Goal: Transaction & Acquisition: Download file/media

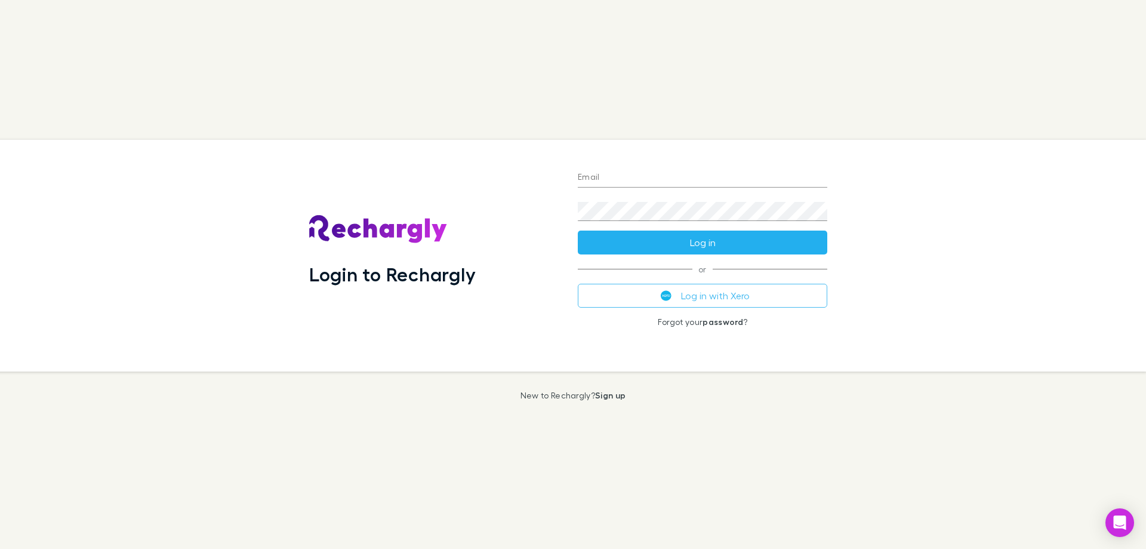
type input "**********"
click at [713, 242] on button "Log in" at bounding box center [702, 242] width 249 height 24
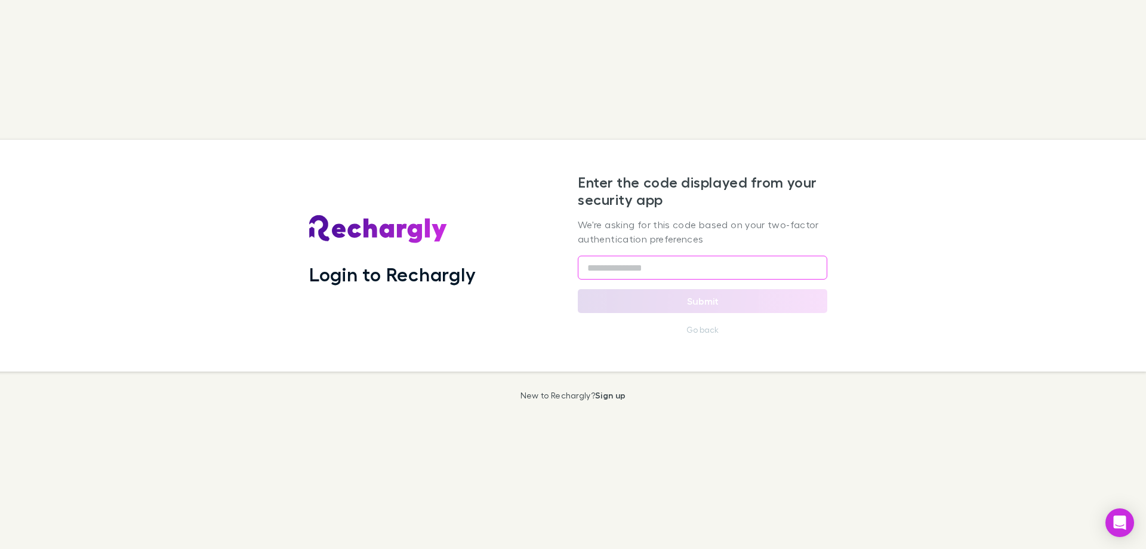
click at [624, 267] on input "text" at bounding box center [702, 267] width 249 height 24
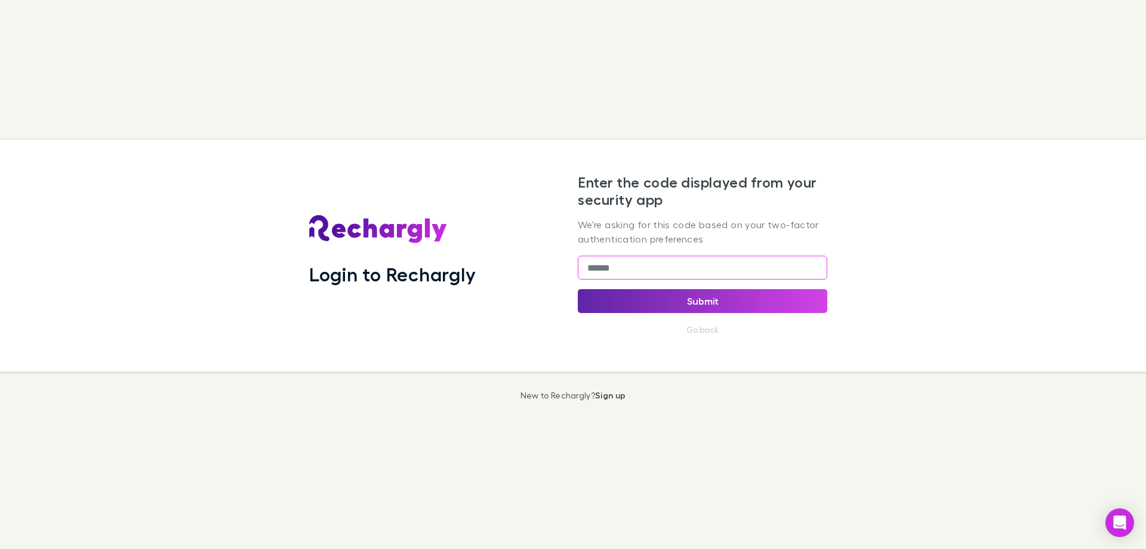
type input "******"
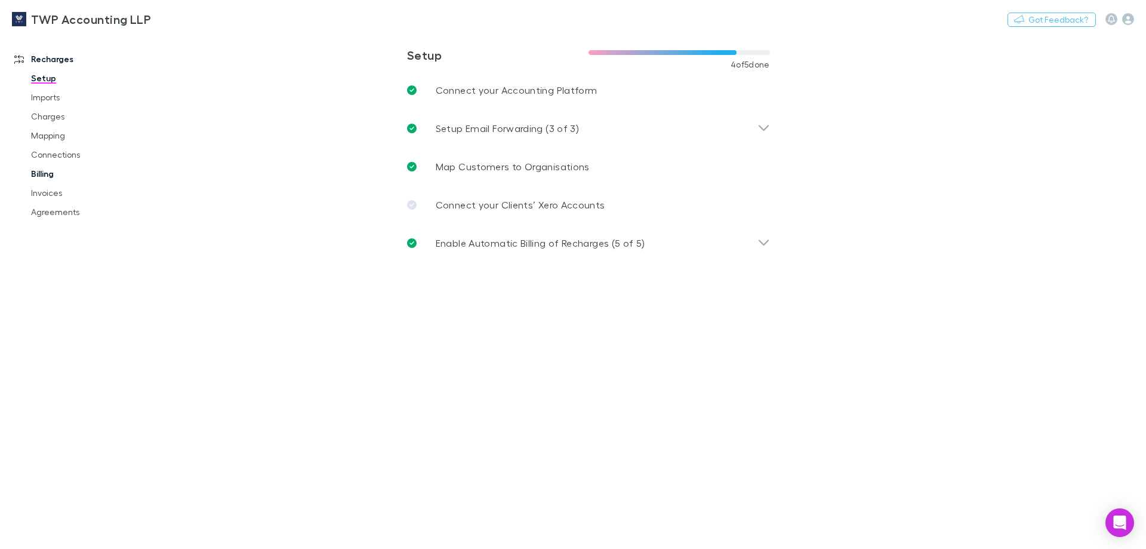
click at [47, 177] on link "Billing" at bounding box center [90, 173] width 142 height 19
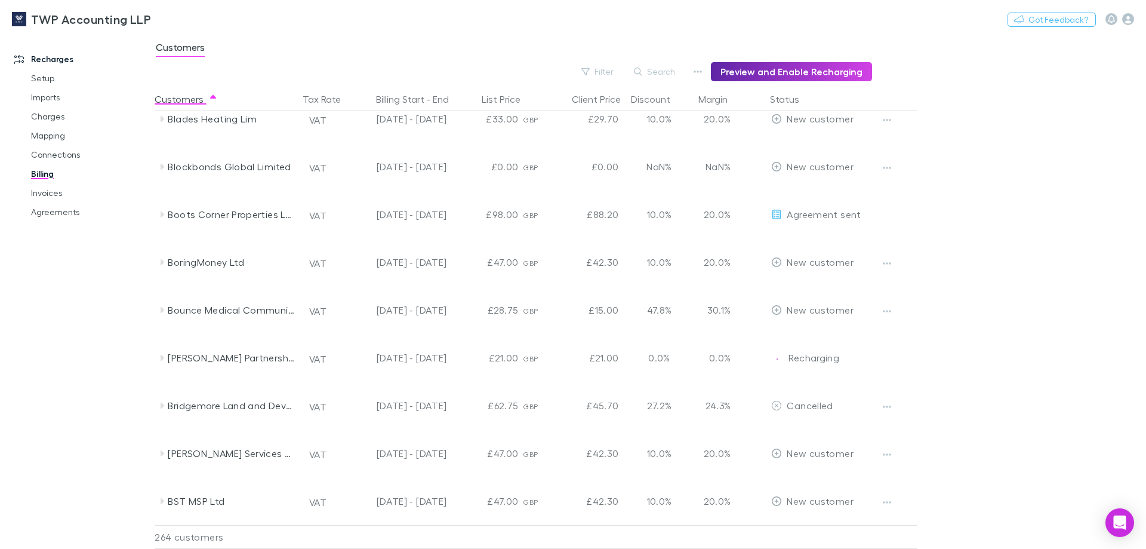
scroll to position [1974, 0]
click at [51, 194] on link "Invoices" at bounding box center [90, 192] width 142 height 19
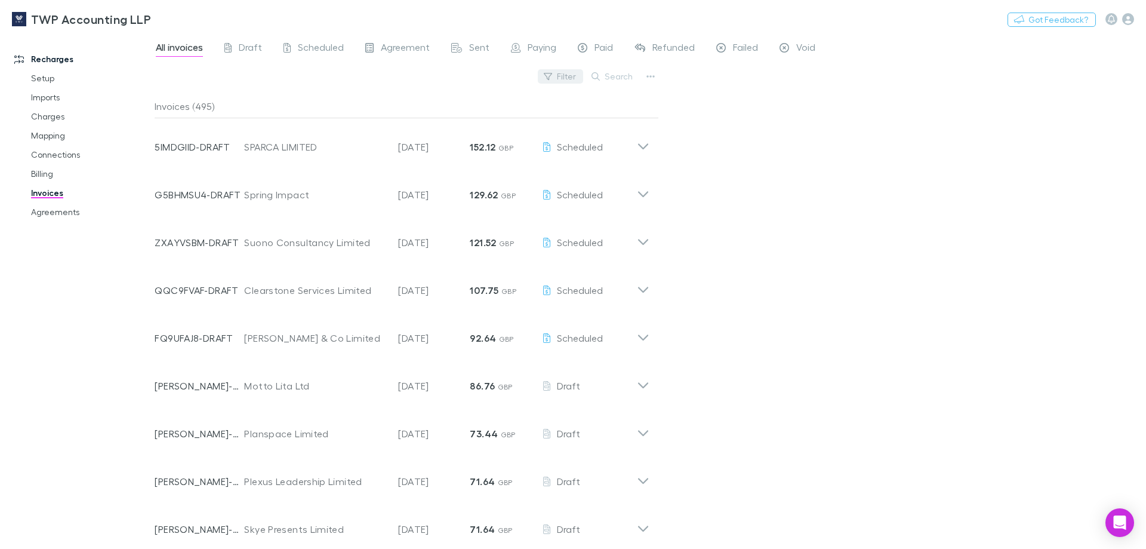
click at [569, 81] on button "Filter" at bounding box center [560, 76] width 45 height 14
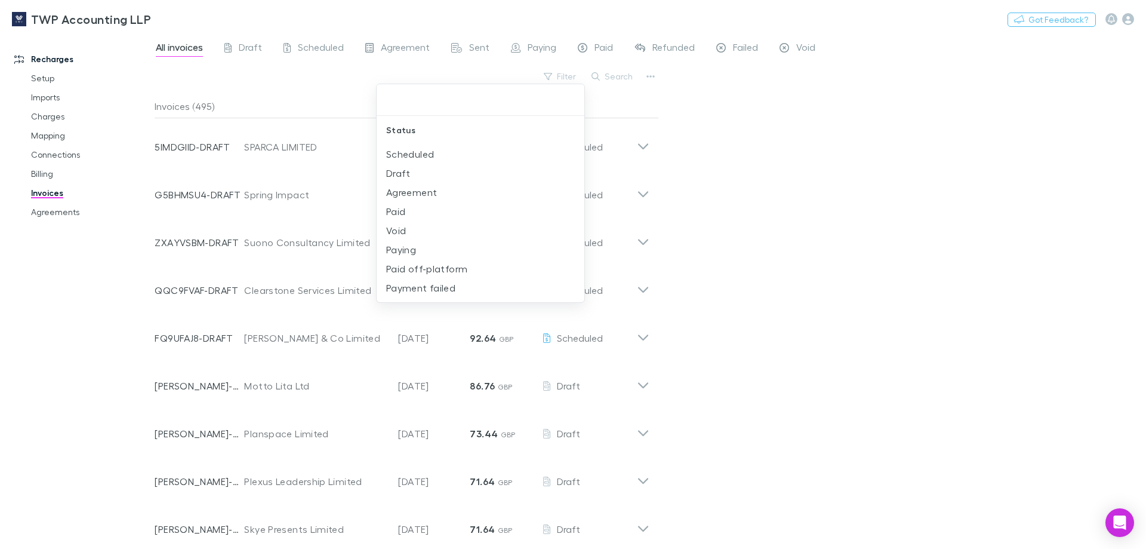
click at [383, 70] on div at bounding box center [573, 274] width 1146 height 549
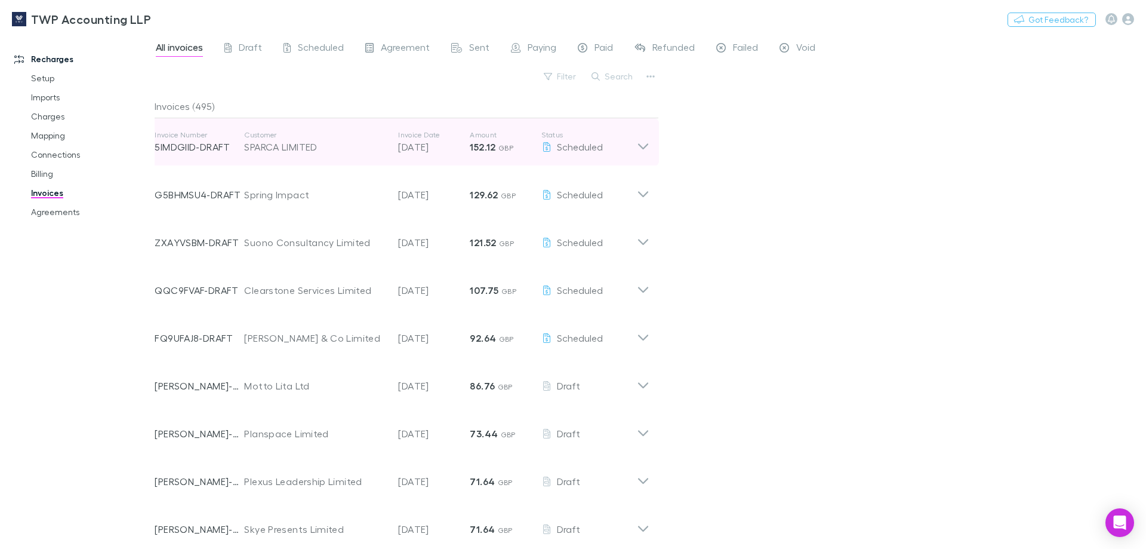
click at [278, 131] on p "Customer" at bounding box center [315, 135] width 142 height 10
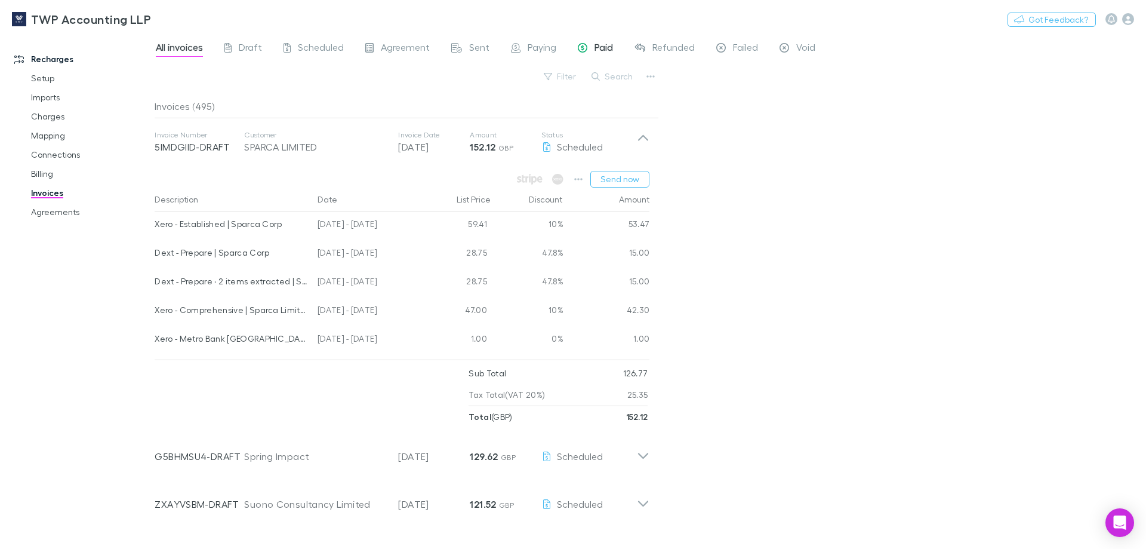
click at [608, 45] on span "Paid" at bounding box center [603, 49] width 19 height 16
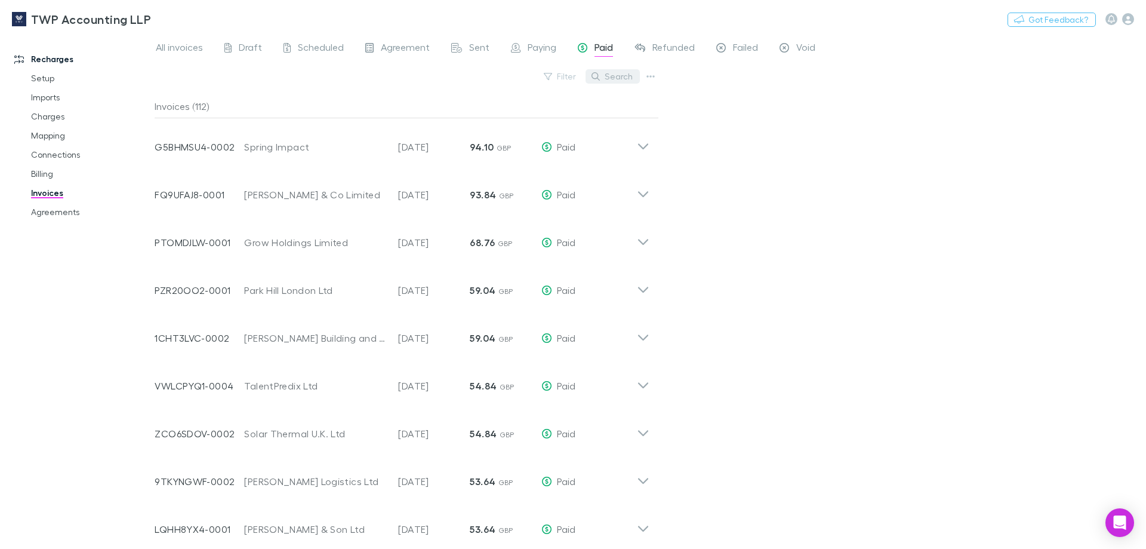
click at [626, 78] on button "Search" at bounding box center [613, 76] width 54 height 14
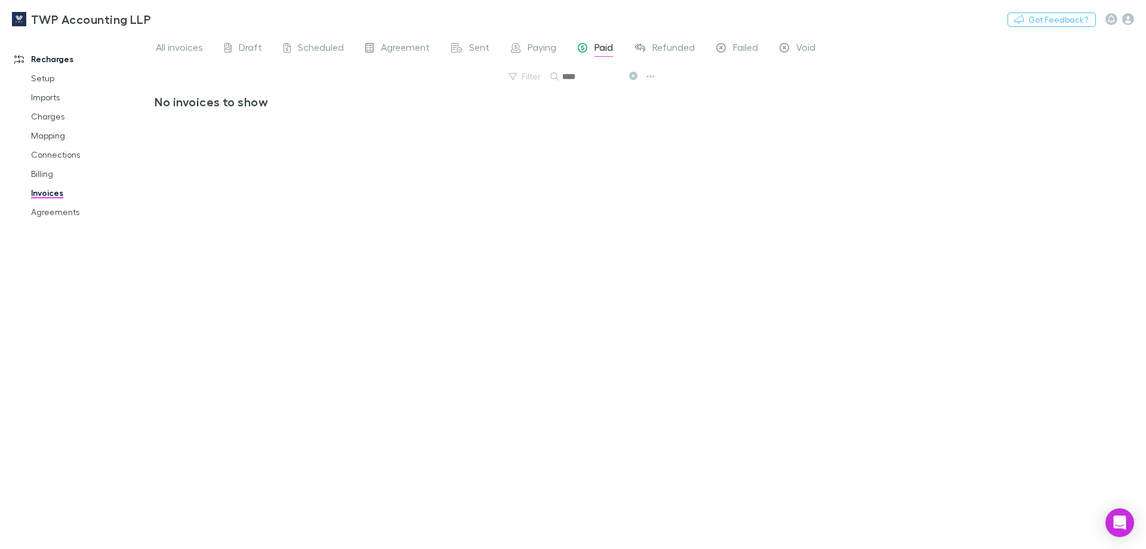
type input "****"
click at [50, 211] on link "Agreements" at bounding box center [90, 211] width 142 height 19
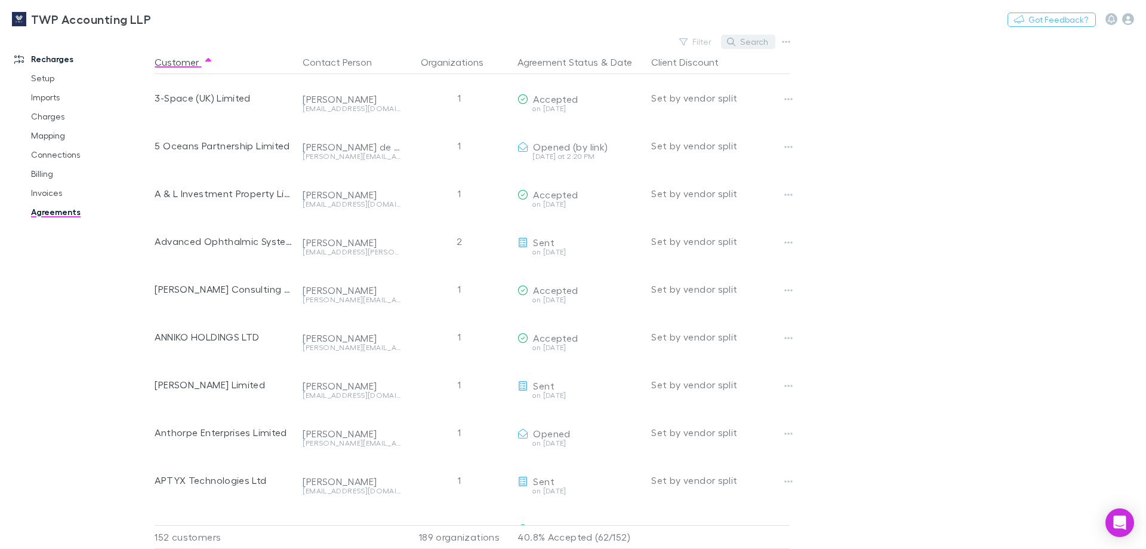
click at [760, 39] on button "Search" at bounding box center [748, 42] width 54 height 14
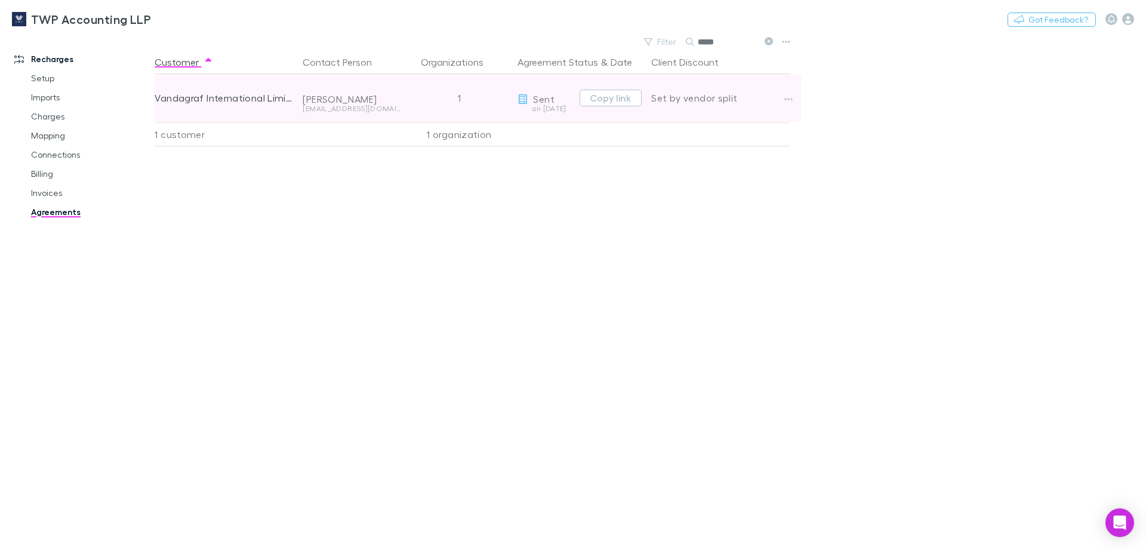
type input "*****"
click at [531, 99] on div "Sent" at bounding box center [535, 98] width 36 height 11
click at [523, 98] on icon at bounding box center [522, 99] width 11 height 10
click at [526, 97] on icon at bounding box center [522, 99] width 11 height 10
click at [528, 97] on icon at bounding box center [522, 99] width 11 height 10
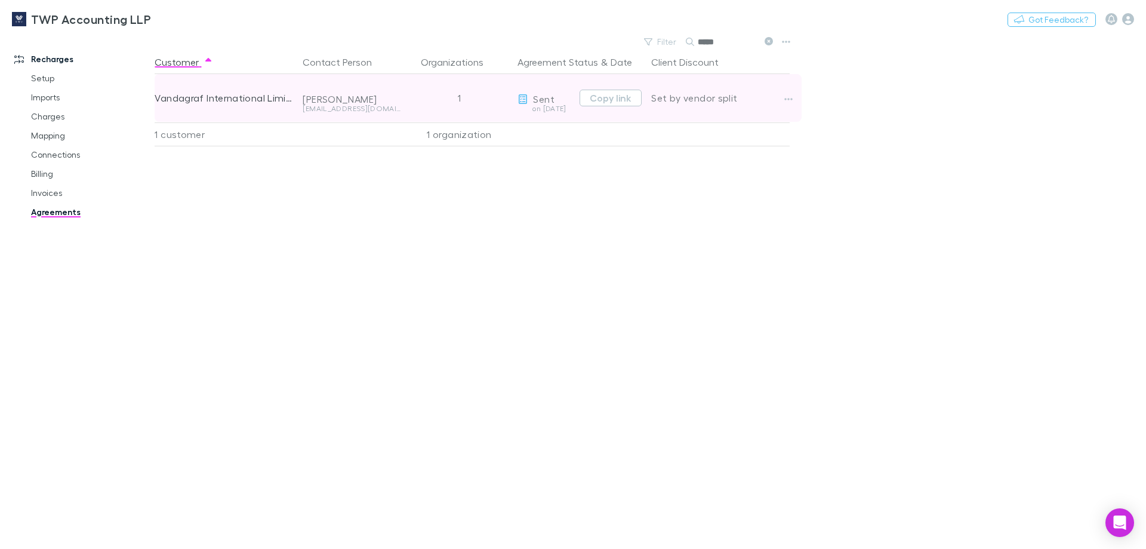
click at [546, 101] on span "Sent" at bounding box center [543, 98] width 21 height 11
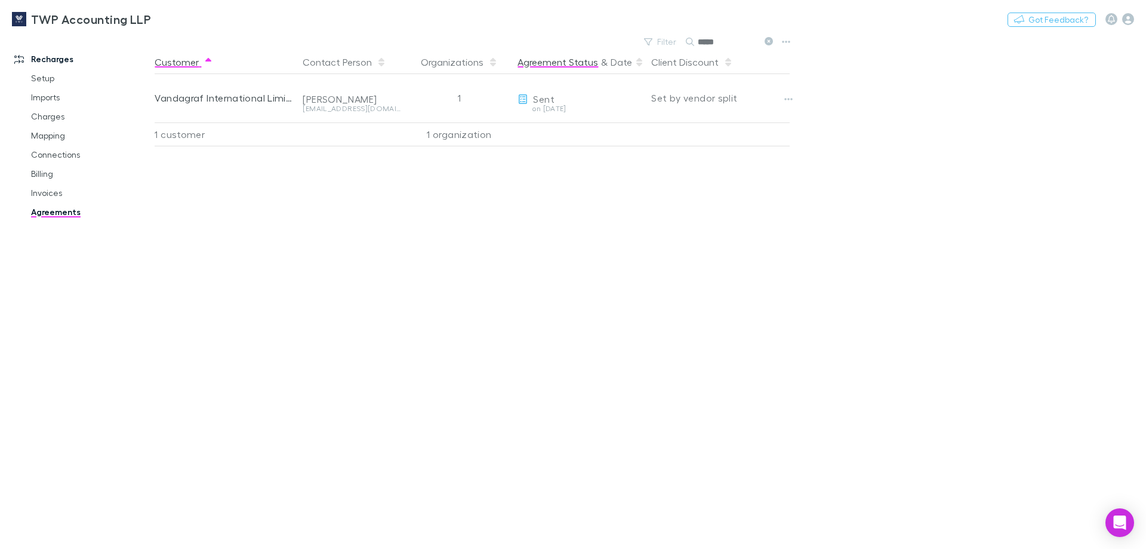
click at [553, 66] on button "Agreement Status" at bounding box center [557, 62] width 81 height 24
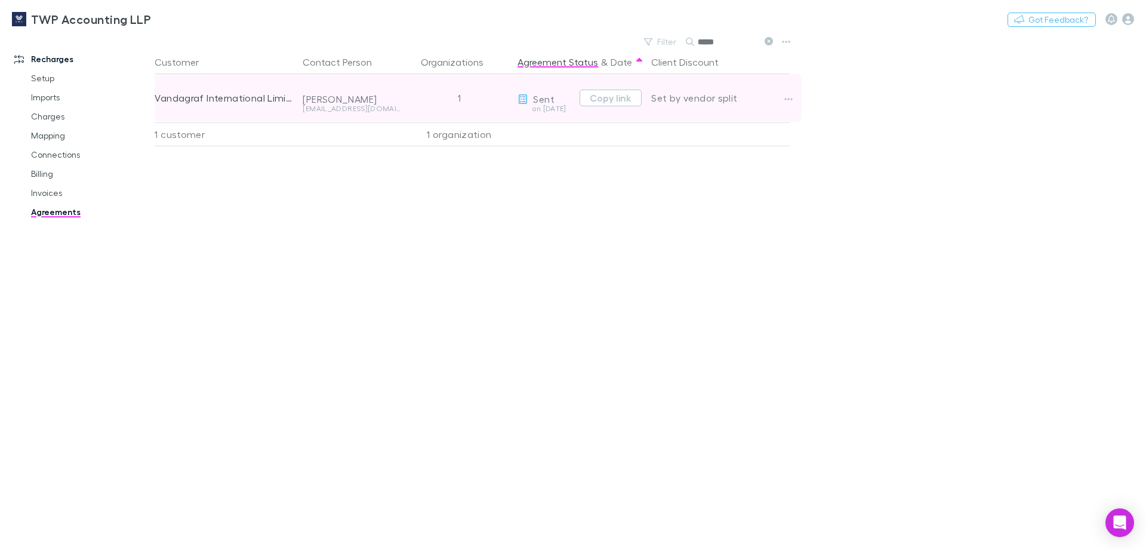
click at [546, 98] on span "Sent" at bounding box center [543, 98] width 21 height 11
click at [518, 99] on icon at bounding box center [522, 99] width 11 height 10
click at [617, 93] on button "Copy link" at bounding box center [611, 98] width 62 height 17
click at [790, 97] on icon "button" at bounding box center [788, 99] width 8 height 10
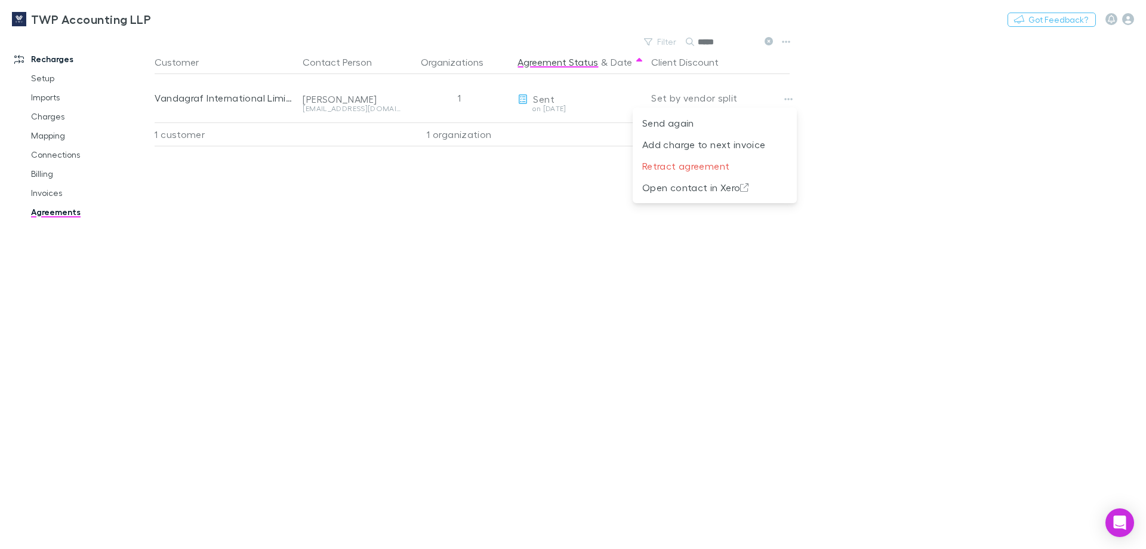
click at [541, 190] on div at bounding box center [573, 274] width 1146 height 549
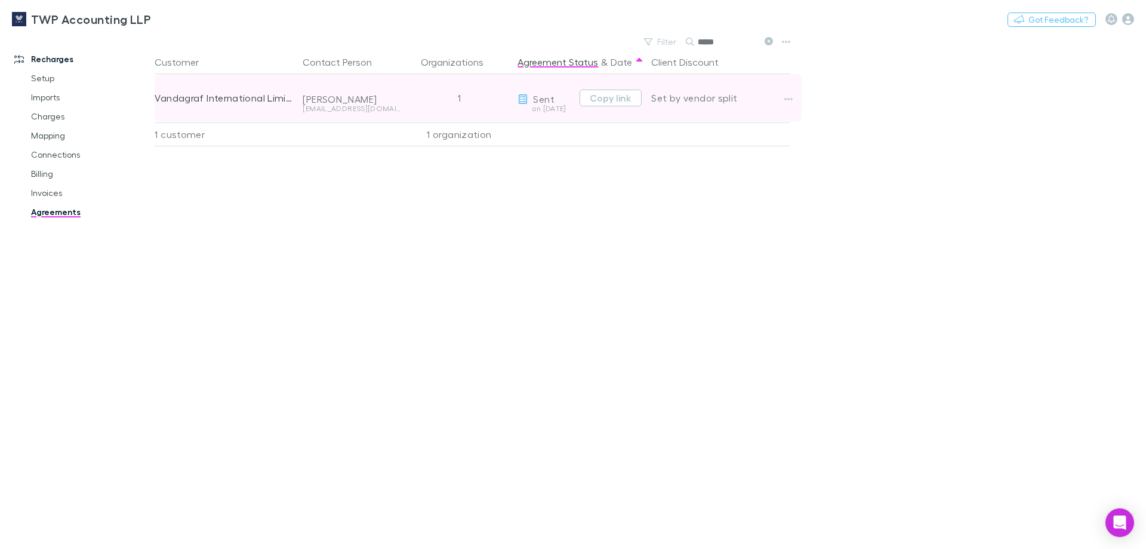
click at [325, 105] on div "[EMAIL_ADDRESS][DOMAIN_NAME]" at bounding box center [352, 108] width 98 height 7
click at [684, 94] on div "Set by vendor split" at bounding box center [720, 98] width 138 height 48
click at [552, 95] on span "Sent" at bounding box center [543, 98] width 21 height 11
click at [519, 98] on icon at bounding box center [523, 99] width 8 height 10
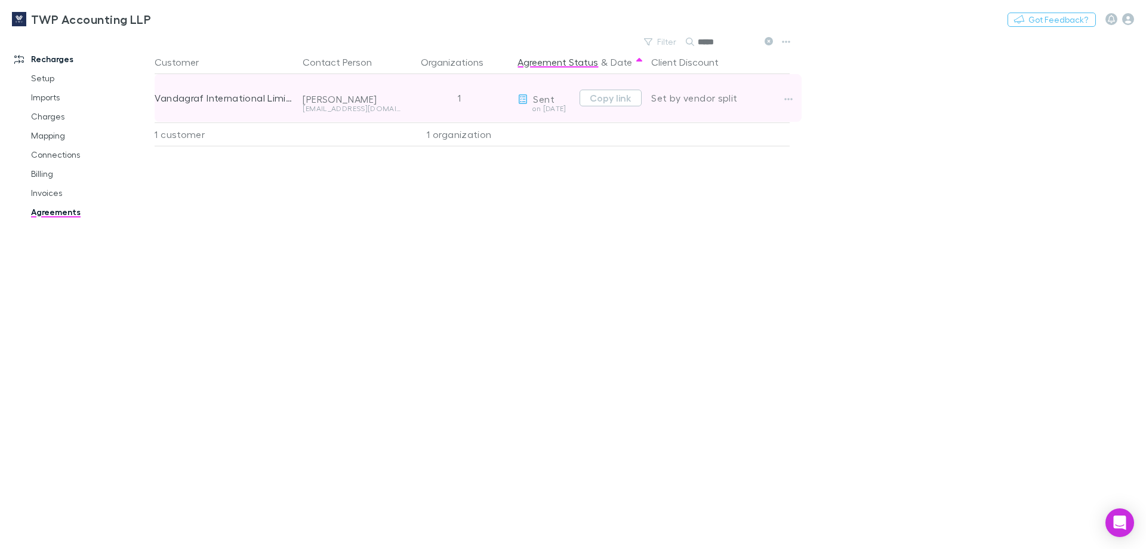
click at [519, 98] on icon at bounding box center [523, 99] width 8 height 10
click at [458, 98] on div "1" at bounding box center [458, 98] width 107 height 48
drag, startPoint x: 366, startPoint y: 98, endPoint x: 358, endPoint y: 99, distance: 8.4
click at [366, 98] on div "[PERSON_NAME]" at bounding box center [352, 99] width 98 height 12
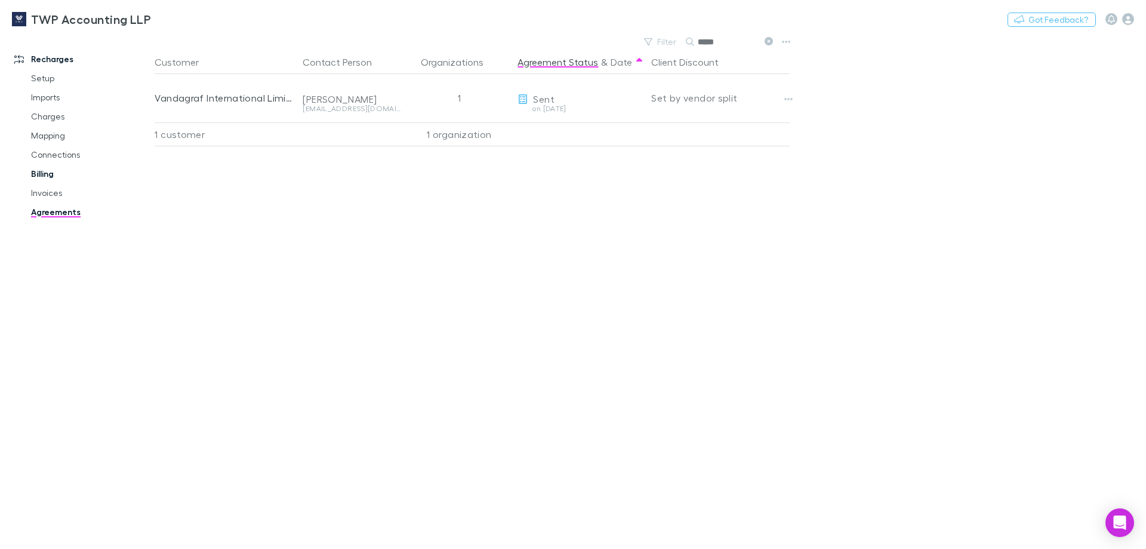
click at [51, 179] on link "Billing" at bounding box center [90, 173] width 142 height 19
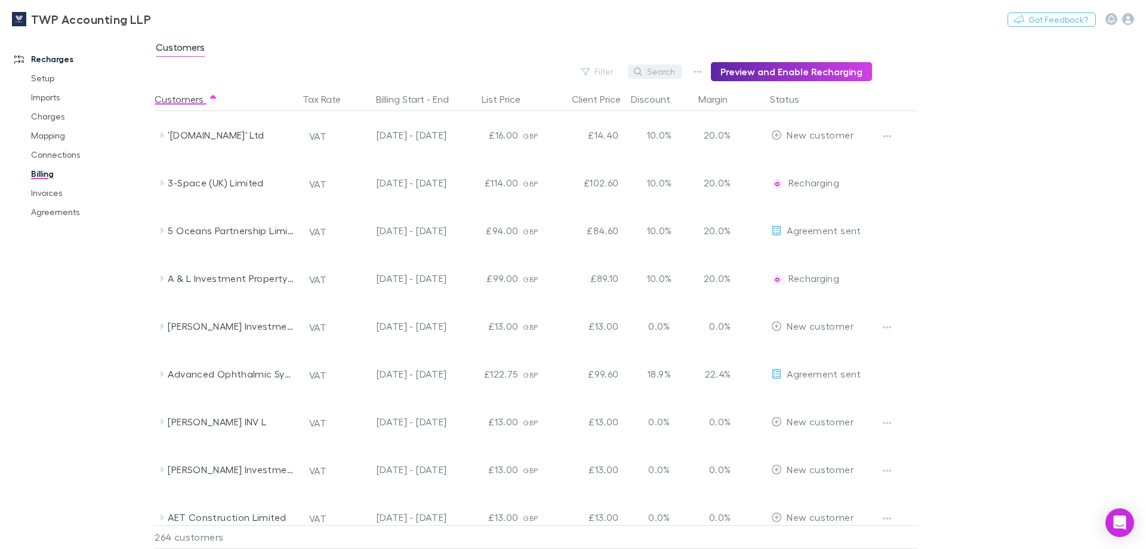
click at [677, 72] on button "Search" at bounding box center [655, 71] width 54 height 14
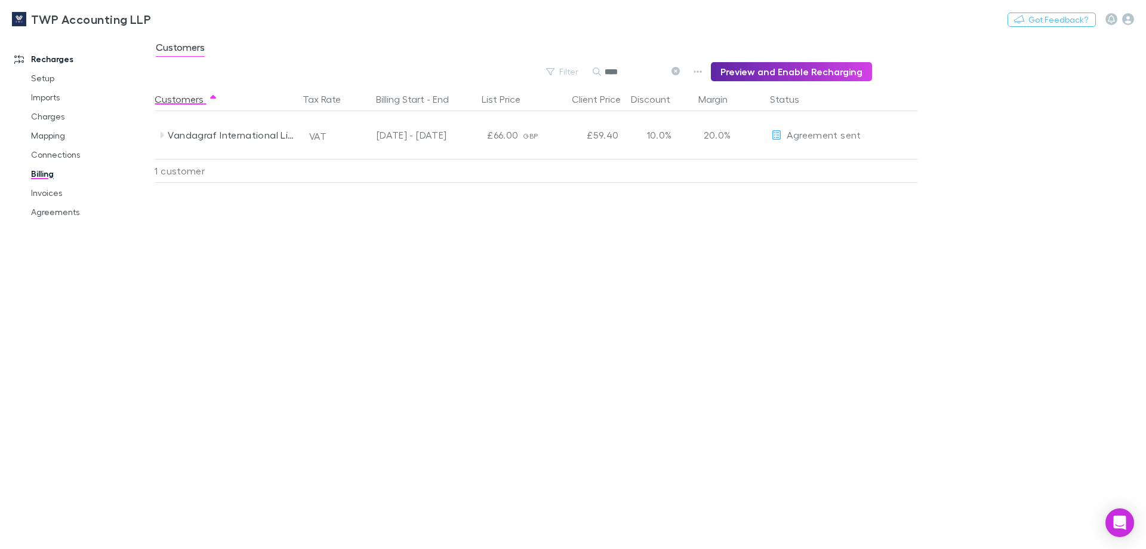
click at [617, 68] on input "****" at bounding box center [635, 71] width 60 height 17
type input "****"
click at [47, 192] on link "Invoices" at bounding box center [90, 192] width 142 height 19
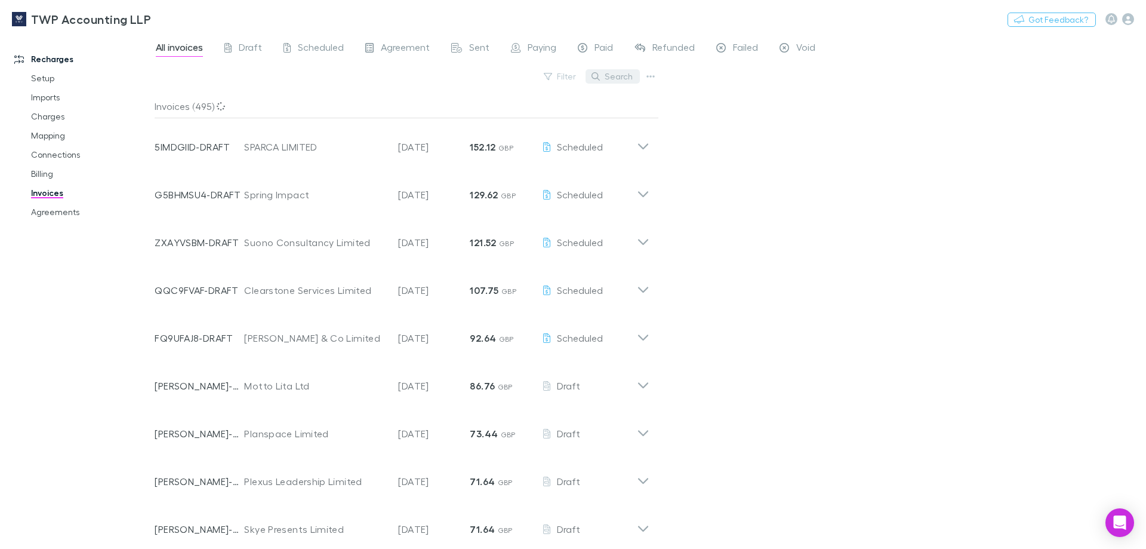
click at [625, 75] on button "Search" at bounding box center [613, 76] width 54 height 14
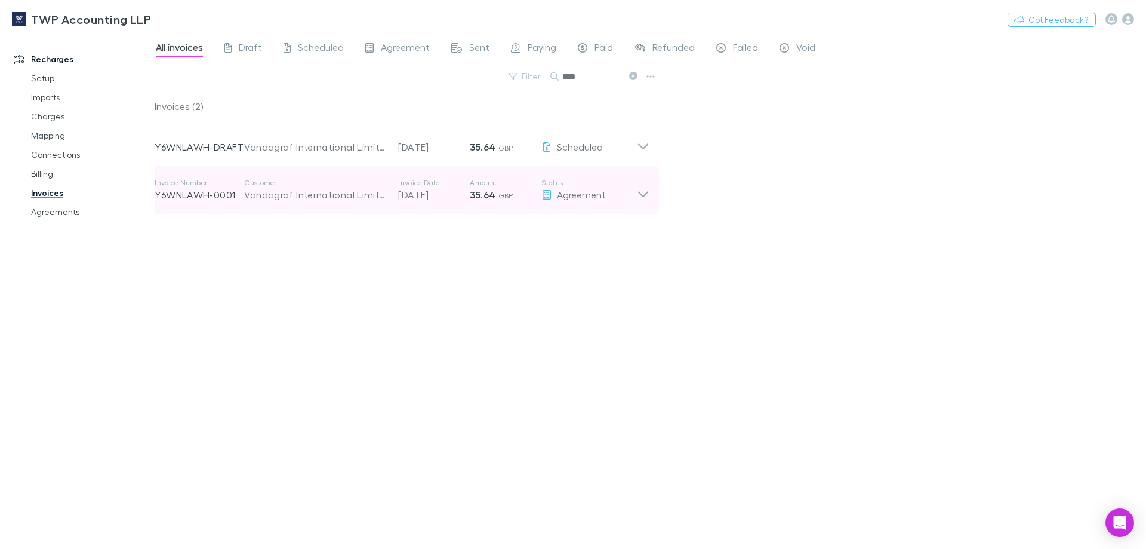
type input "****"
click at [310, 191] on div "Vandagraf International Limited" at bounding box center [315, 194] width 142 height 14
click at [482, 196] on strong "35.64" at bounding box center [483, 195] width 26 height 12
click at [440, 195] on p "[DATE]" at bounding box center [434, 194] width 72 height 14
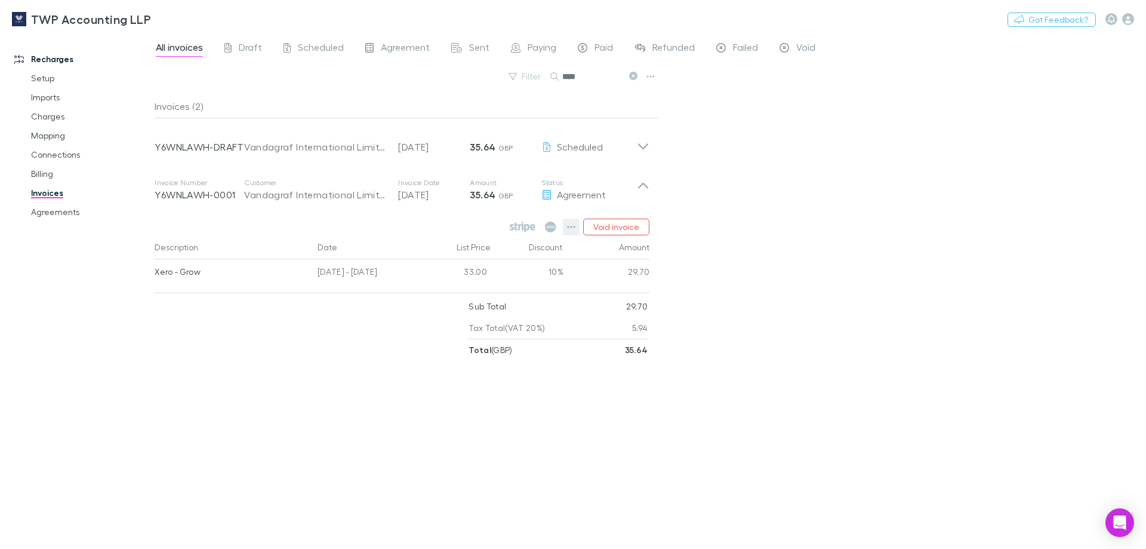
click at [575, 226] on icon "button" at bounding box center [571, 227] width 8 height 10
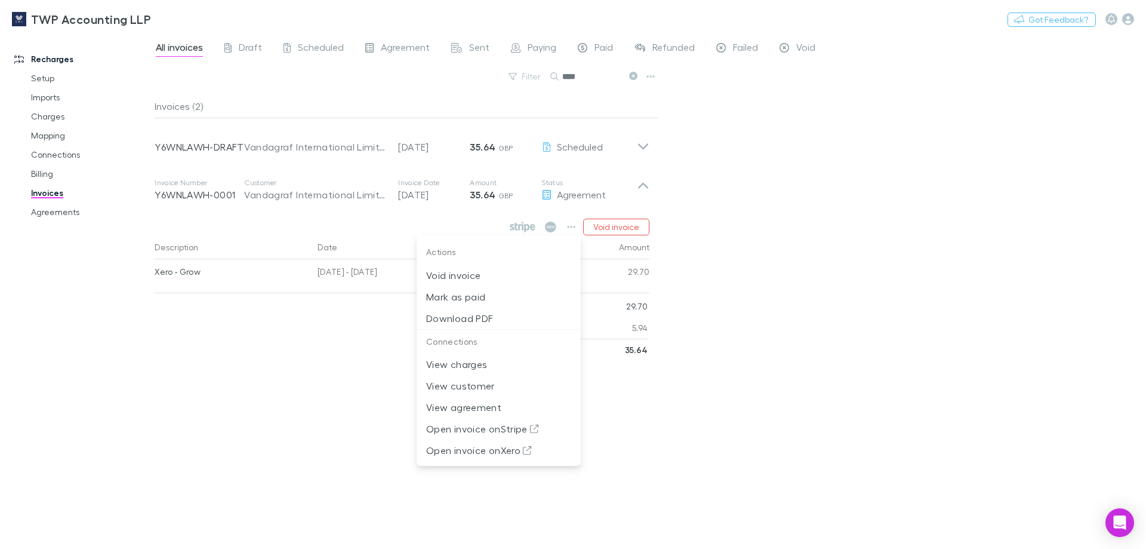
click at [319, 219] on div at bounding box center [573, 274] width 1146 height 549
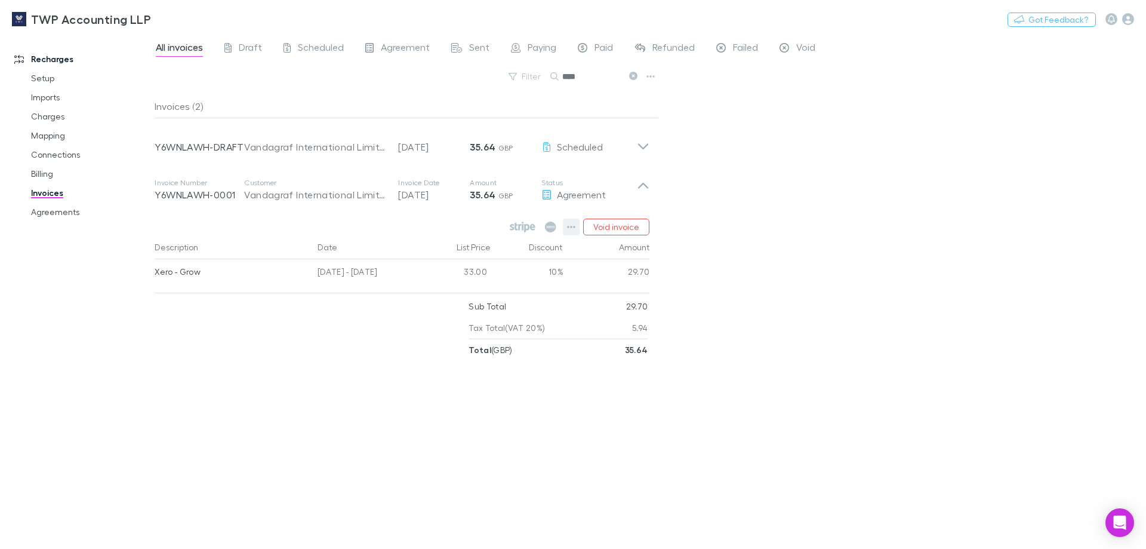
click at [577, 227] on button "button" at bounding box center [571, 226] width 17 height 17
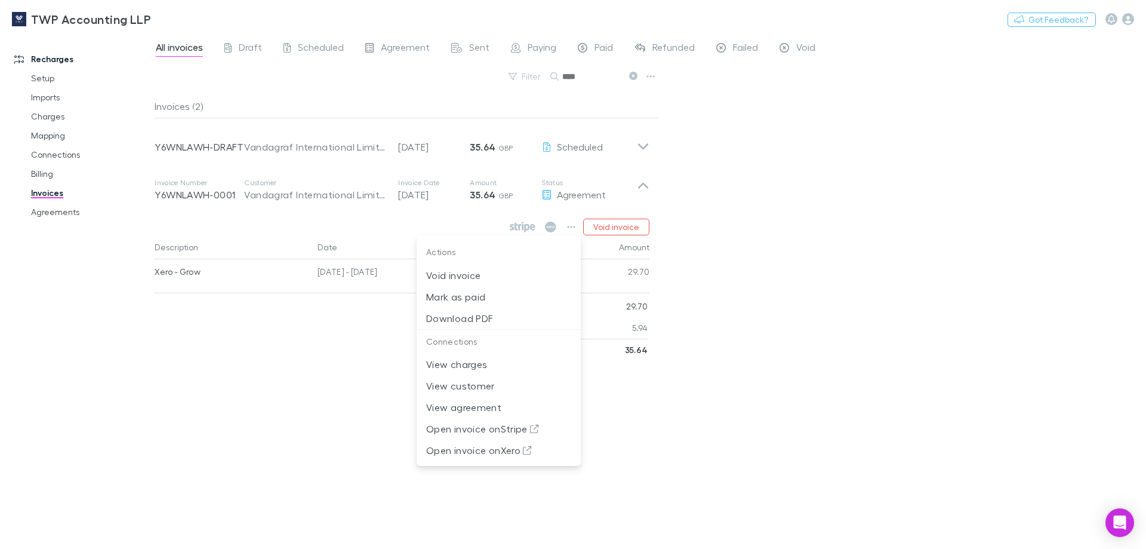
click at [84, 199] on div at bounding box center [573, 274] width 1146 height 549
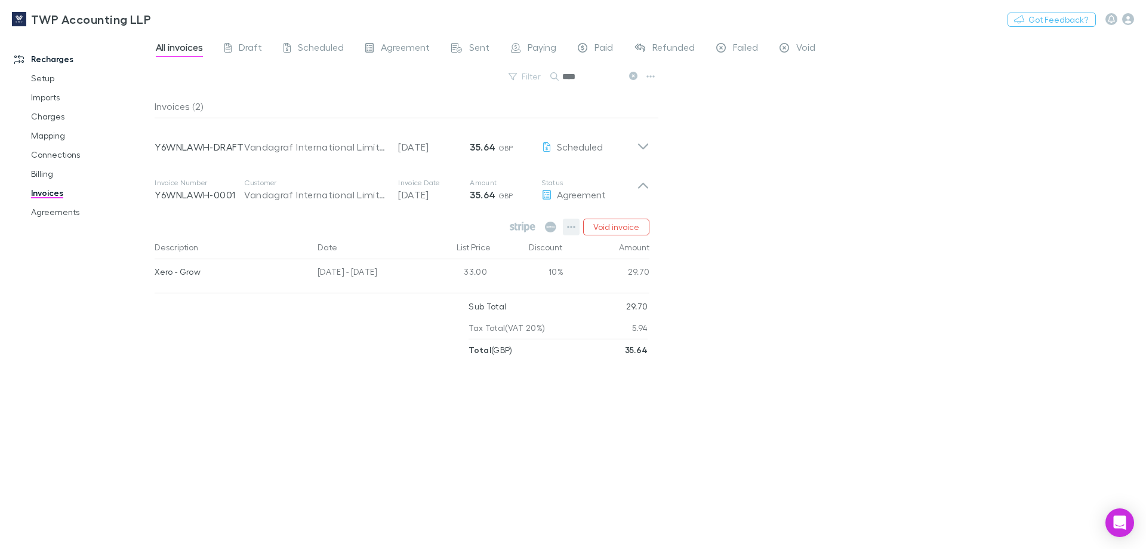
click at [571, 229] on icon "button" at bounding box center [571, 227] width 8 height 10
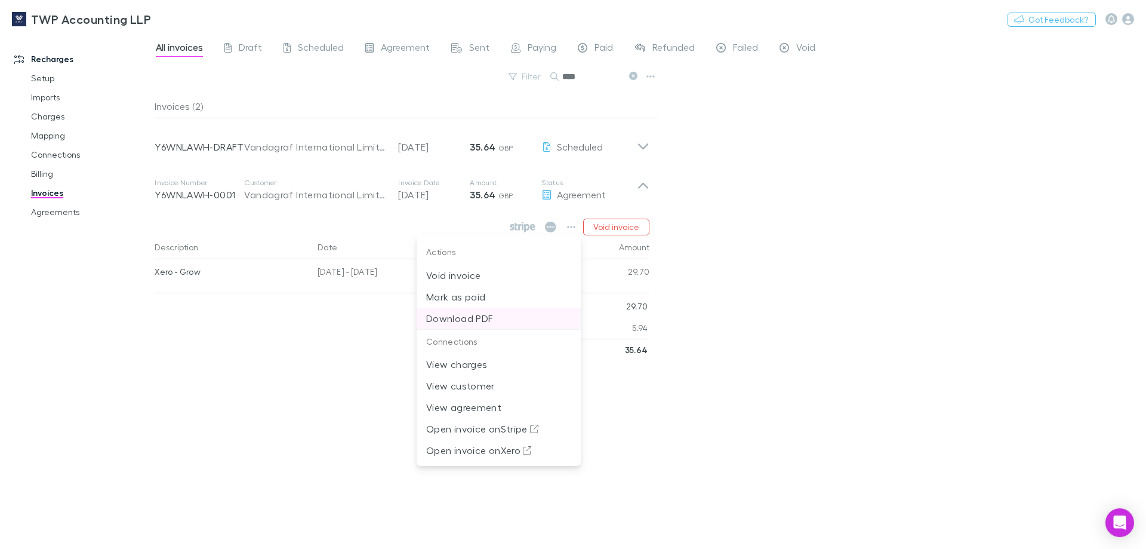
click at [455, 318] on p "Download PDF" at bounding box center [498, 318] width 145 height 14
